Goal: Find specific page/section: Find specific page/section

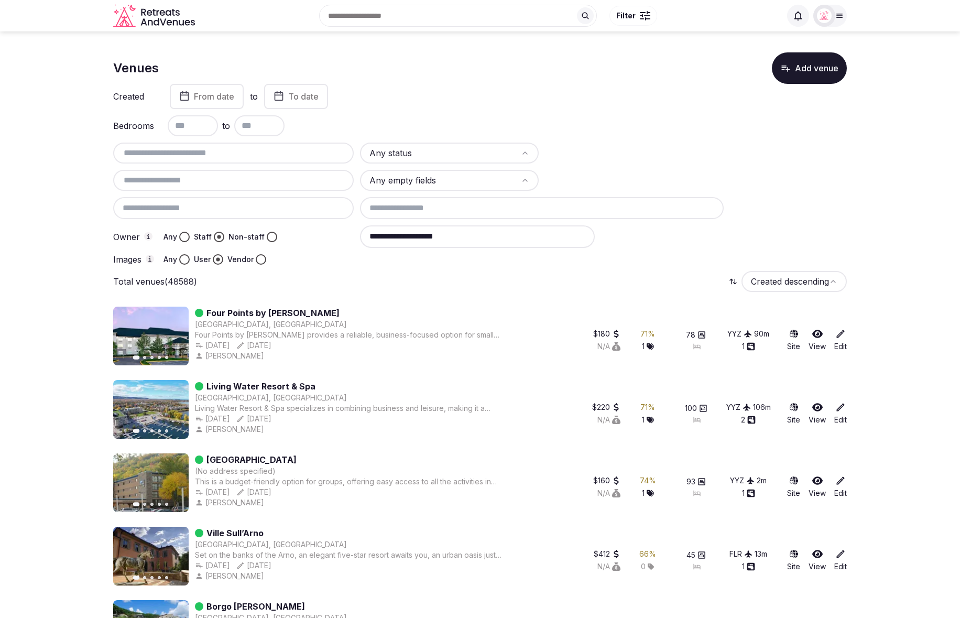
scroll to position [3, 0]
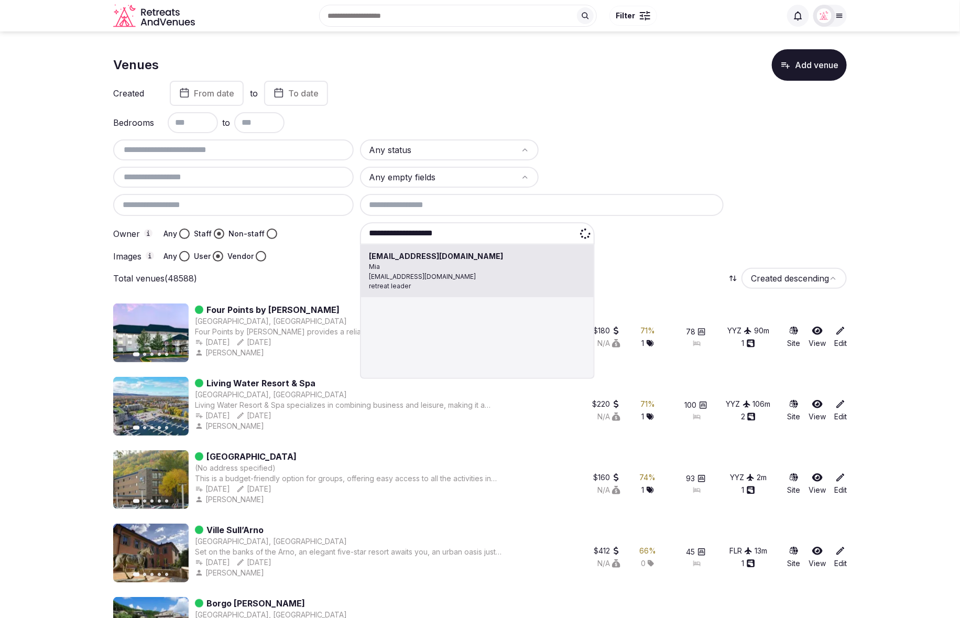
drag, startPoint x: 495, startPoint y: 234, endPoint x: 461, endPoint y: 235, distance: 34.6
click at [384, 227] on div "**********" at bounding box center [477, 233] width 235 height 22
type input "*"
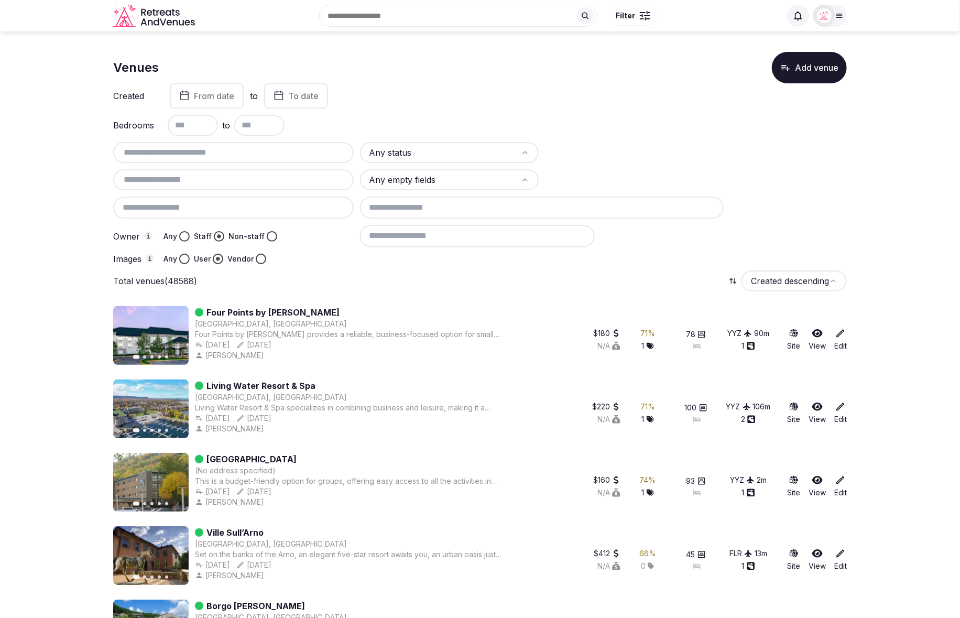
scroll to position [2, 0]
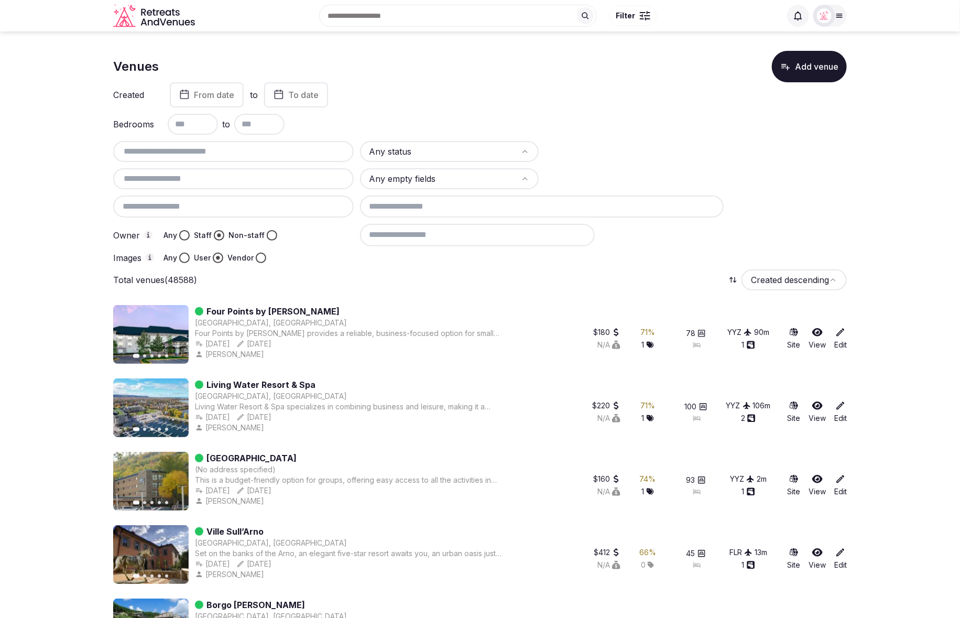
click at [183, 234] on button "Any" at bounding box center [184, 235] width 10 height 10
click at [183, 256] on button "Any" at bounding box center [184, 258] width 10 height 10
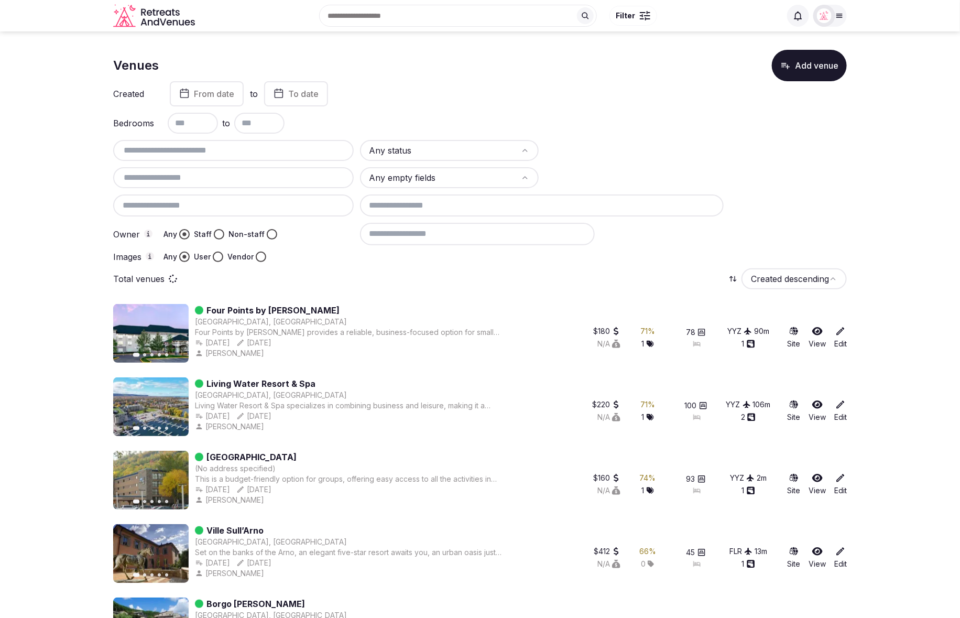
click at [609, 149] on div at bounding box center [634, 150] width 179 height 21
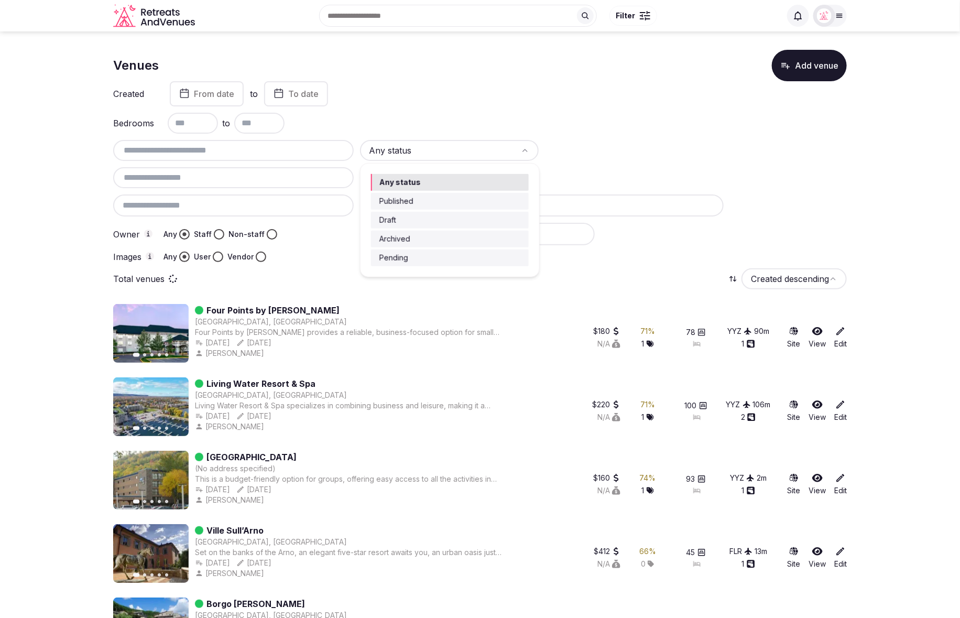
click at [475, 156] on html "Search Popular Destinations [GEOGRAPHIC_DATA], [GEOGRAPHIC_DATA] [GEOGRAPHIC_DA…" at bounding box center [480, 306] width 960 height 618
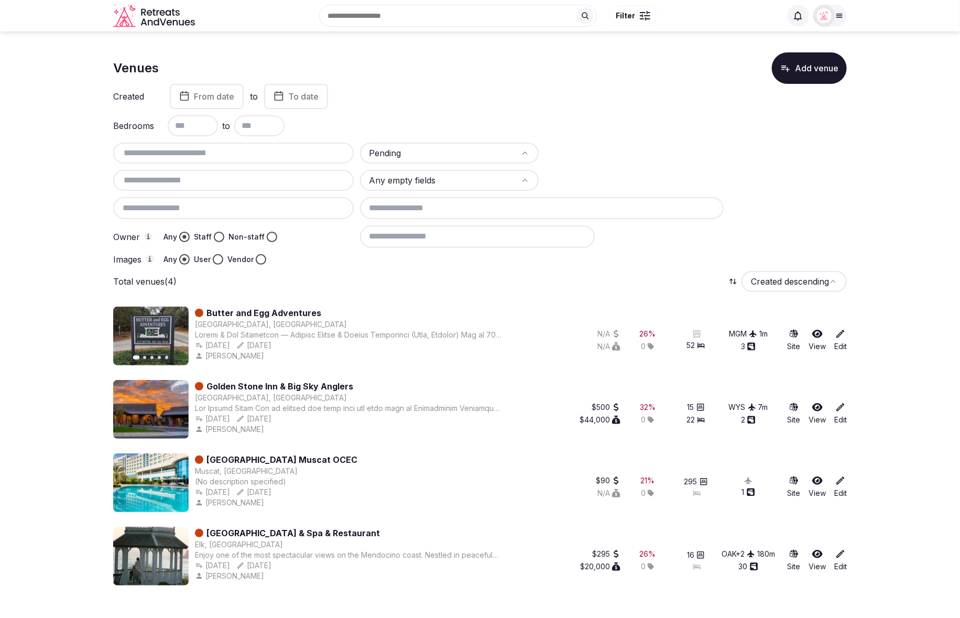
scroll to position [0, 0]
click at [473, 268] on div "Venues Add venue Created From date to To date Bedrooms to Pending Any empty fie…" at bounding box center [480, 325] width 734 height 546
click at [298, 311] on link "Butter and Egg Adventures" at bounding box center [264, 313] width 115 height 13
